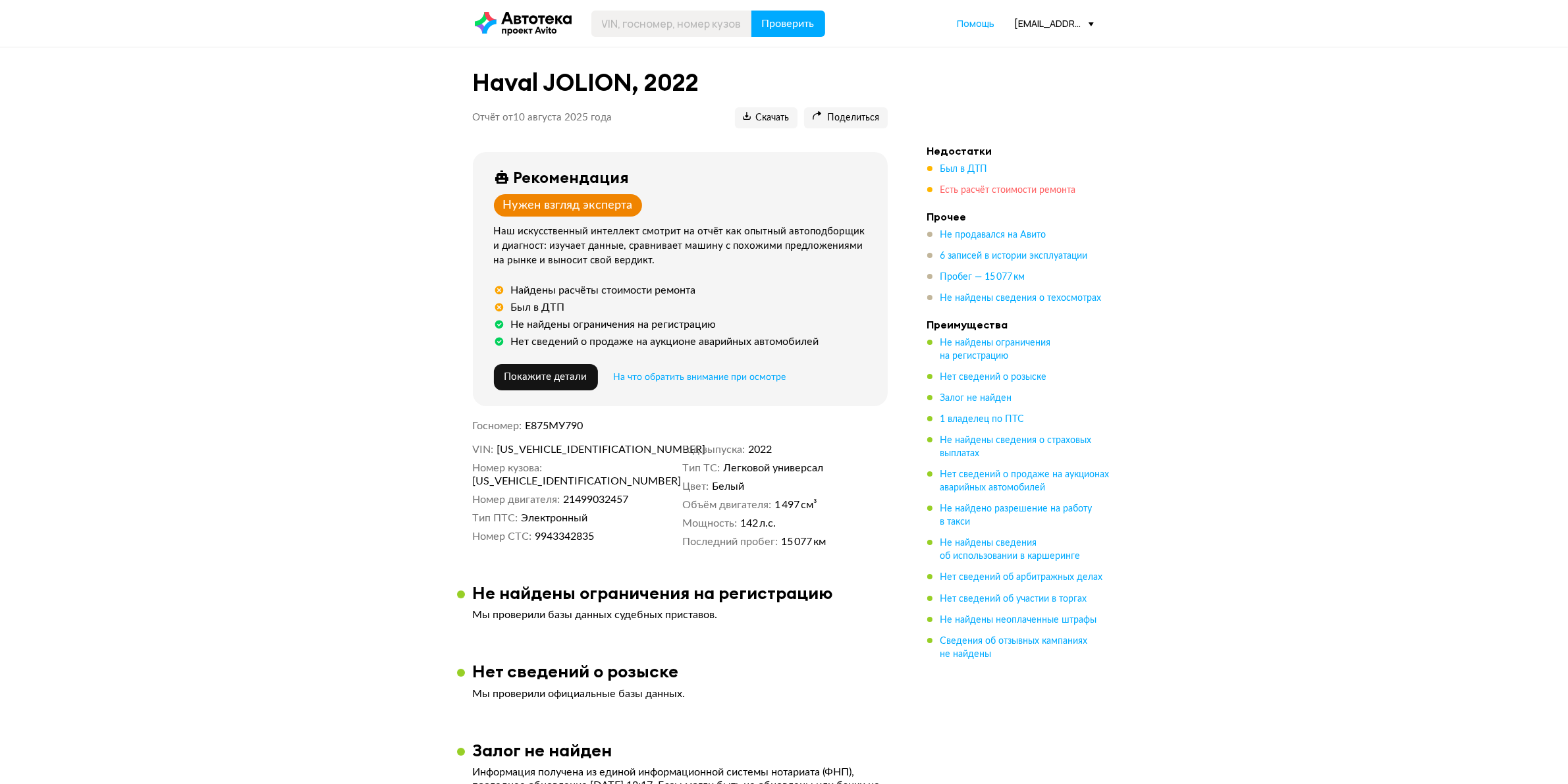
click at [996, 185] on span "Есть расчёт стоимости ремонта" at bounding box center [1008, 190] width 135 height 9
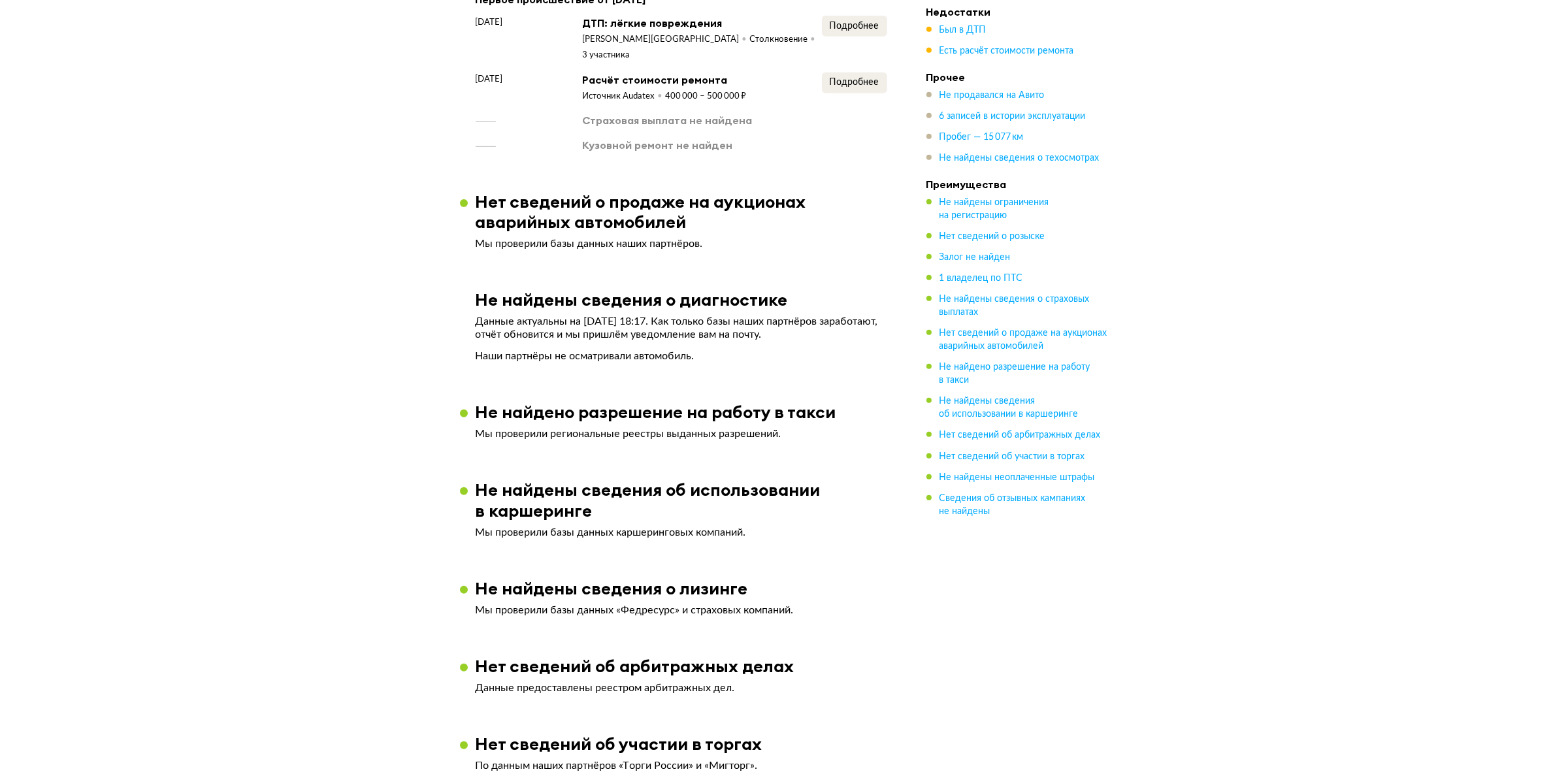
scroll to position [1091, 0]
click at [848, 76] on span "Подробнее" at bounding box center [848, 81] width 50 height 9
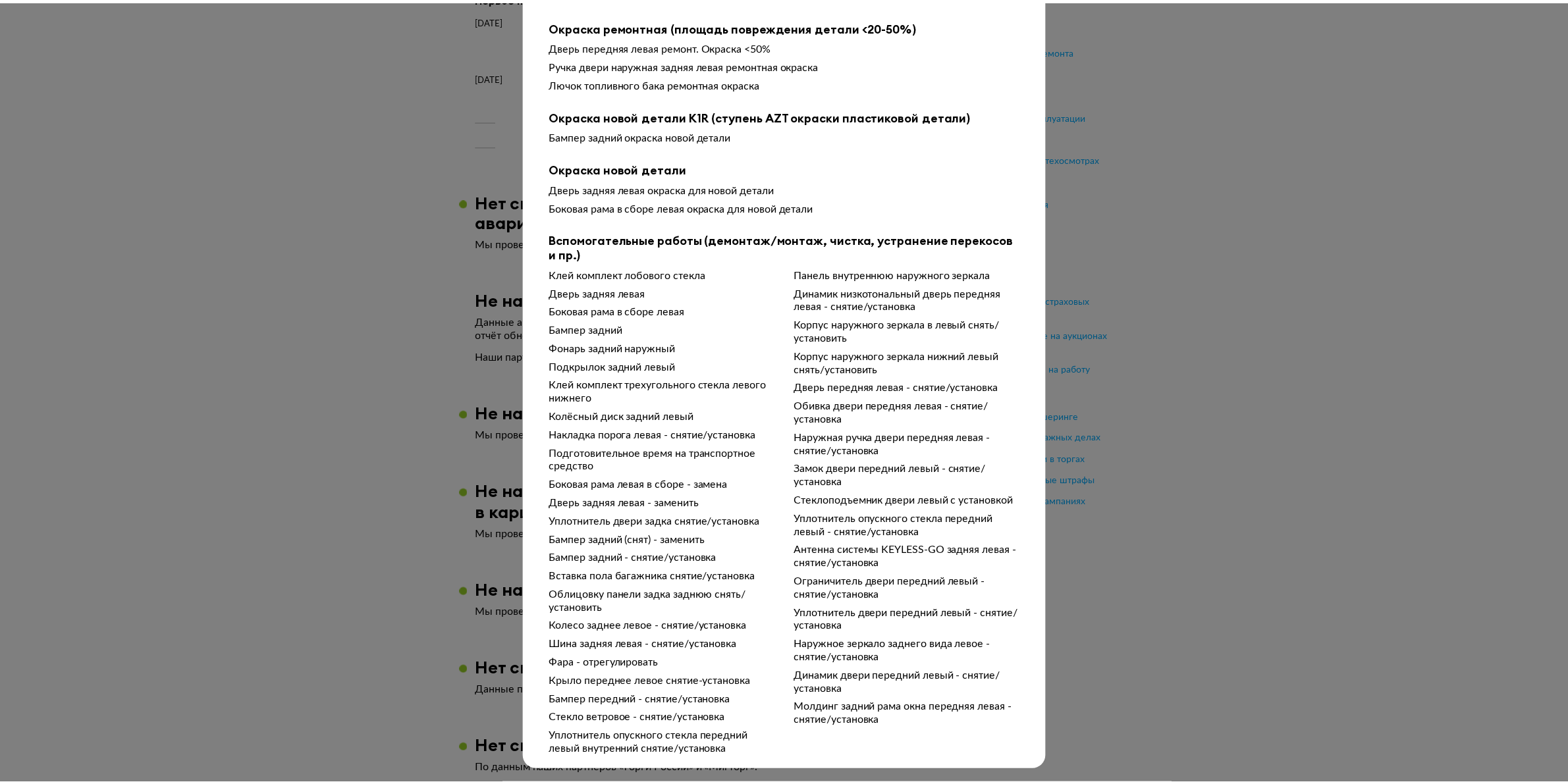
scroll to position [250, 0]
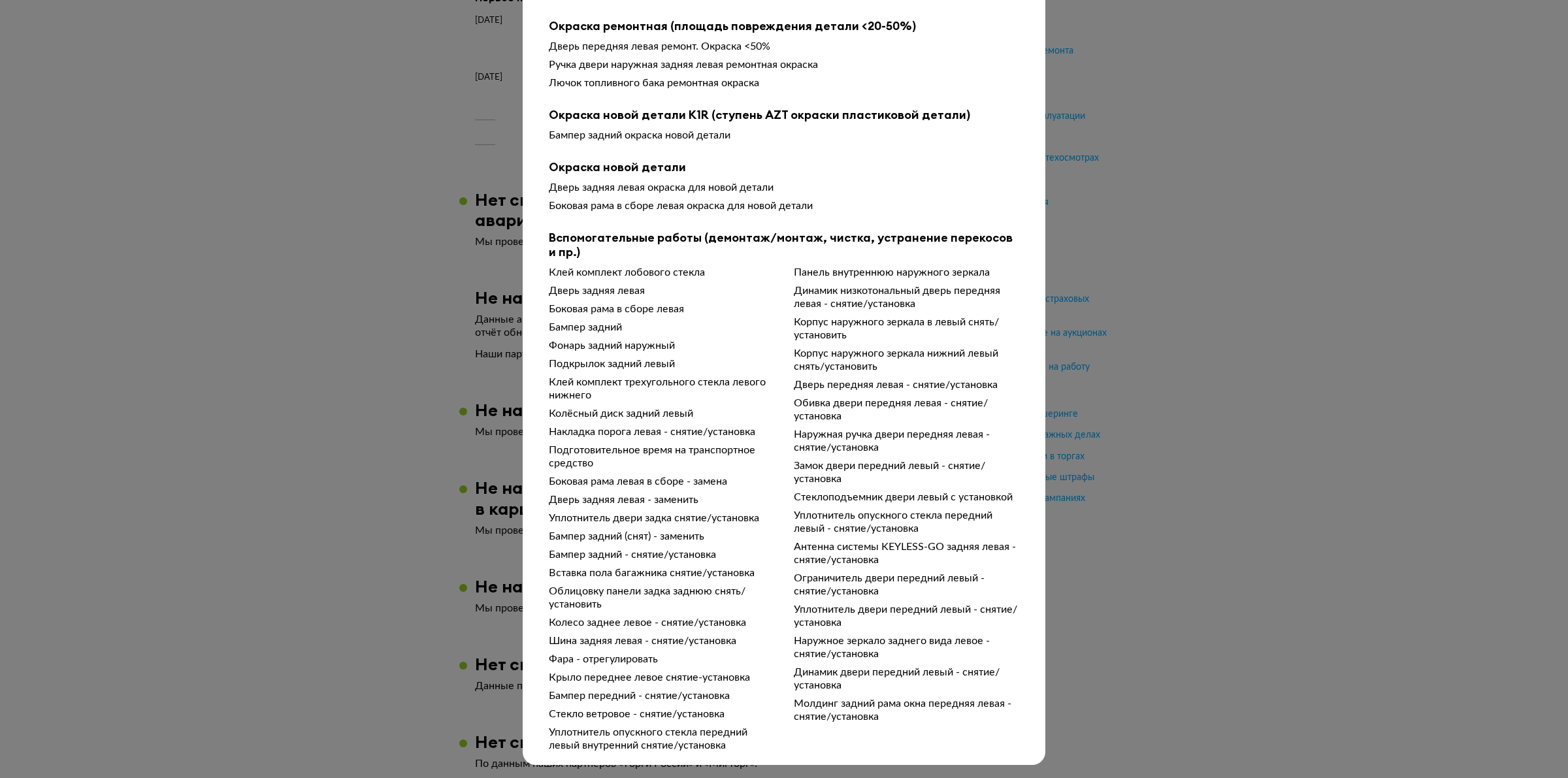
click at [1313, 154] on div at bounding box center [784, 147] width 1568 height 778
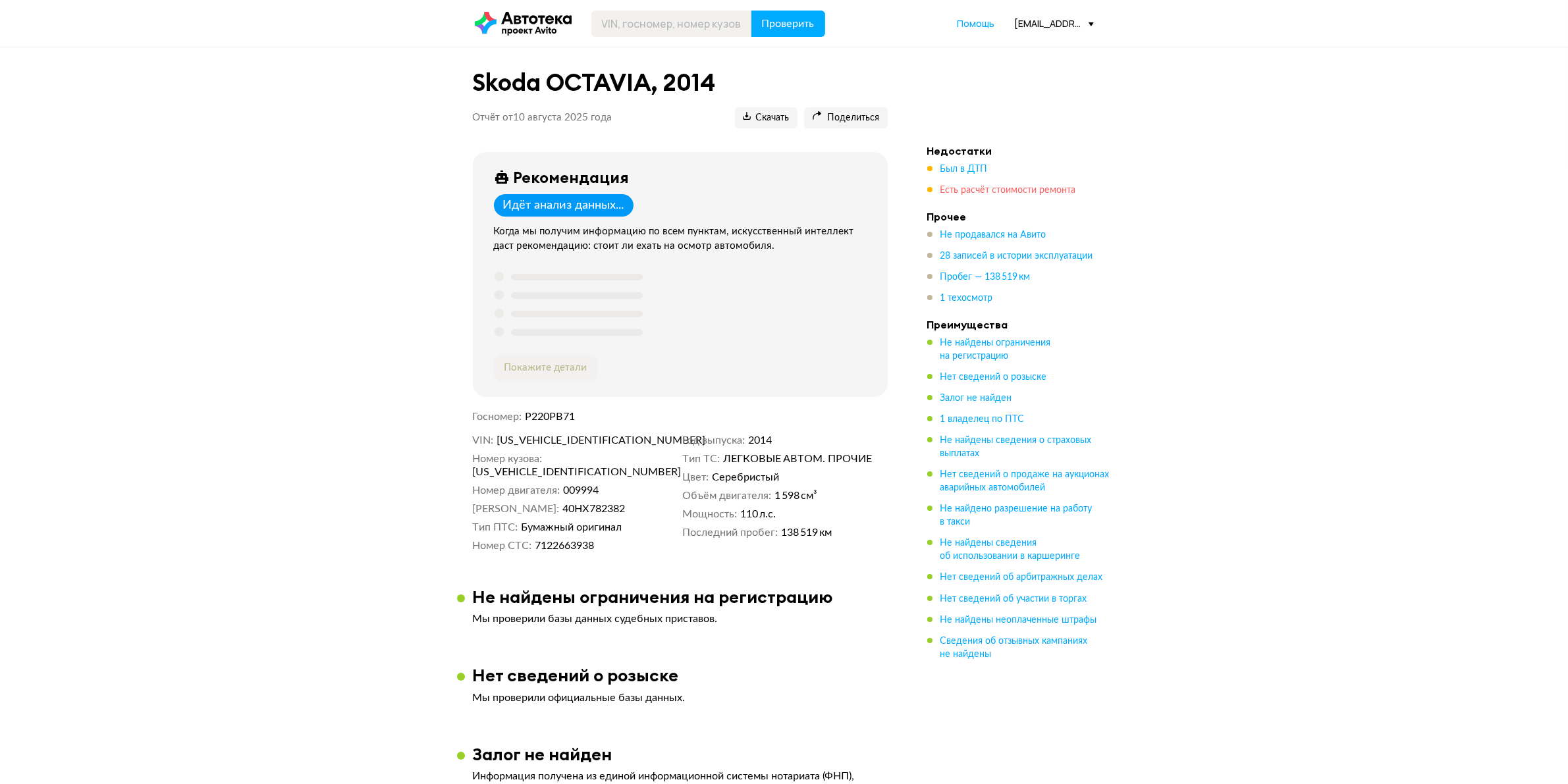
click at [1059, 188] on span "Есть расчёт стоимости ремонта" at bounding box center [1008, 190] width 135 height 9
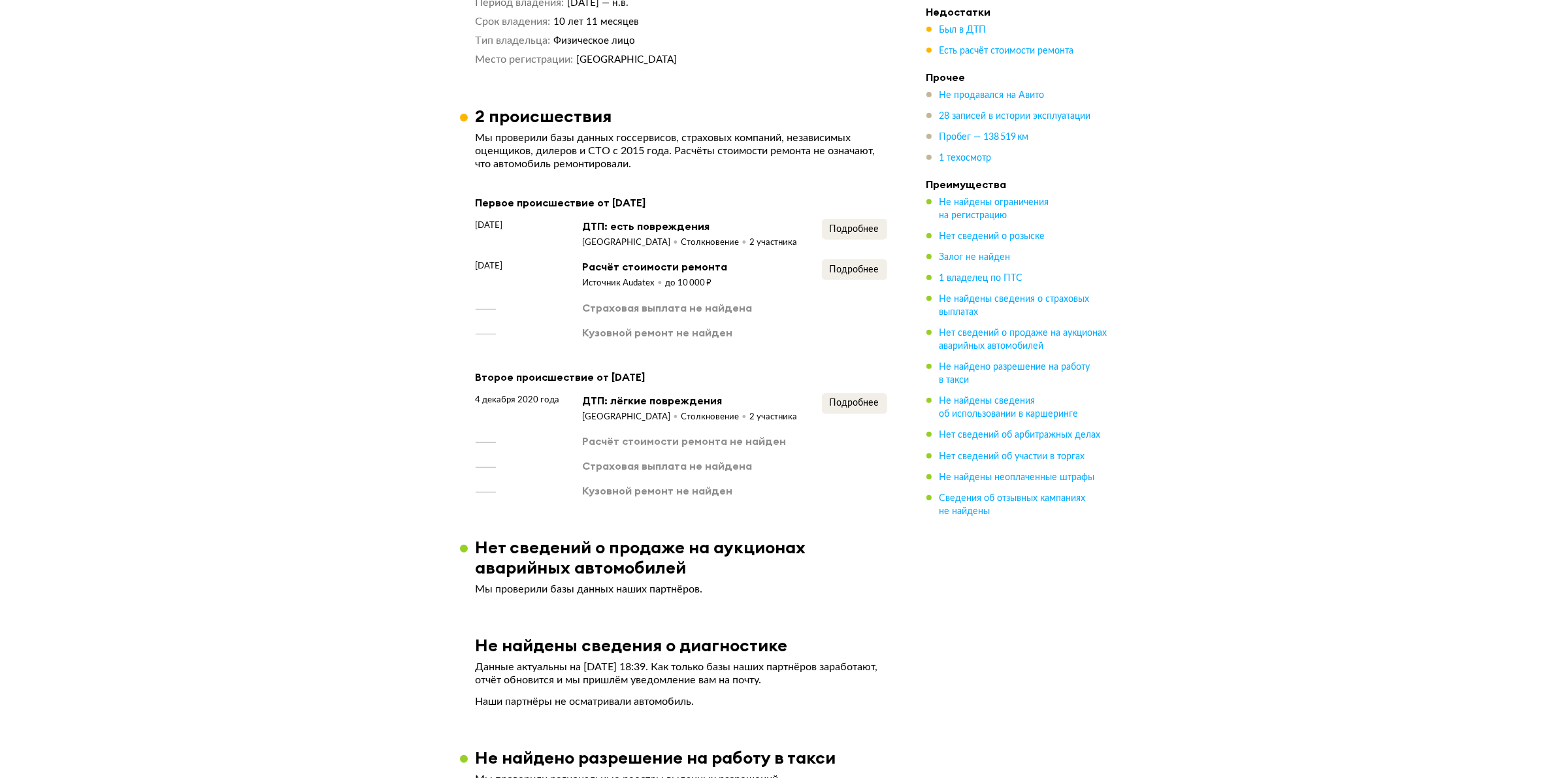
scroll to position [1084, 0]
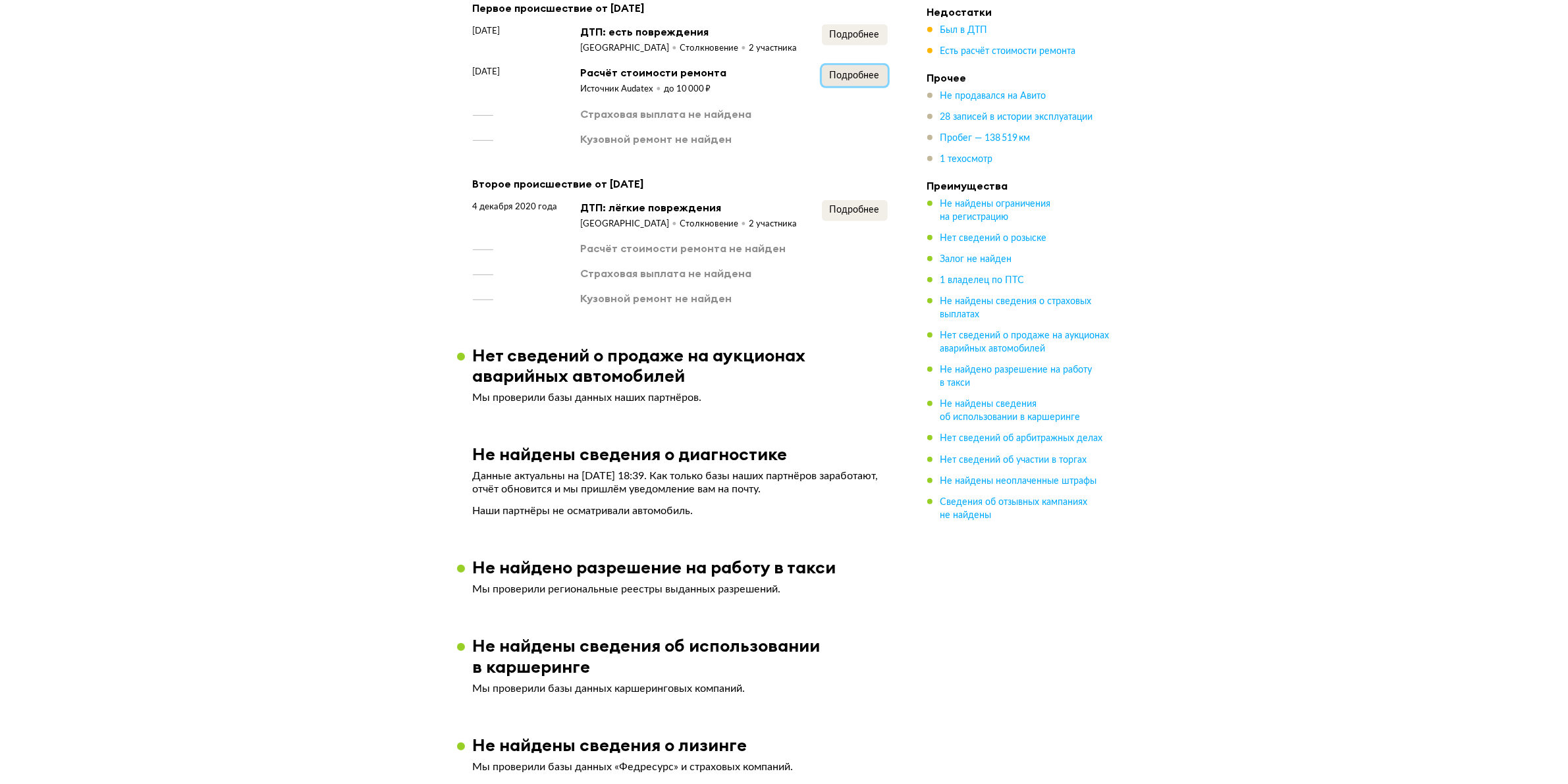
click at [840, 81] on span "Подробнее" at bounding box center [855, 76] width 50 height 9
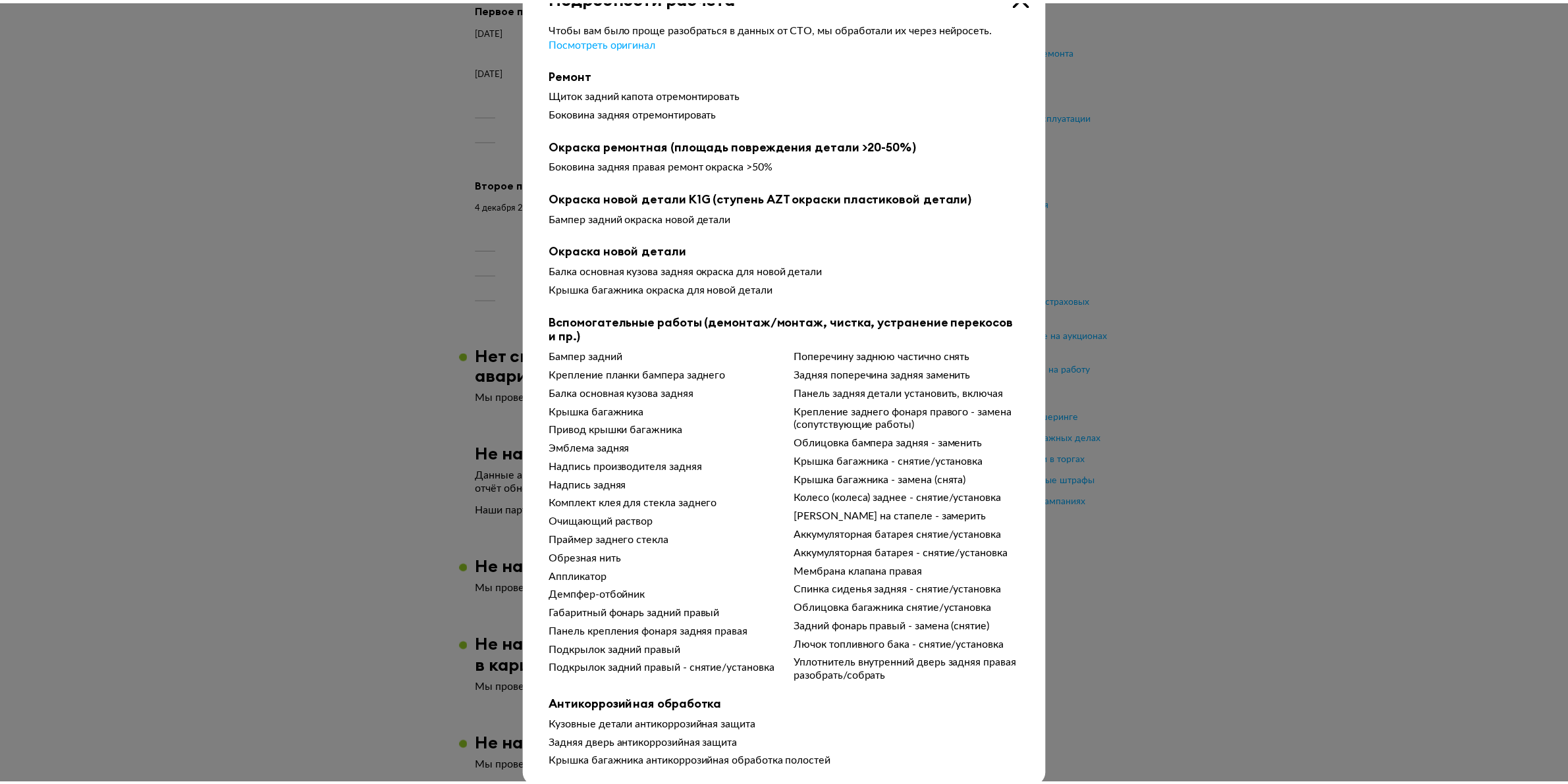
scroll to position [64, 0]
